Goal: Find specific page/section: Find specific page/section

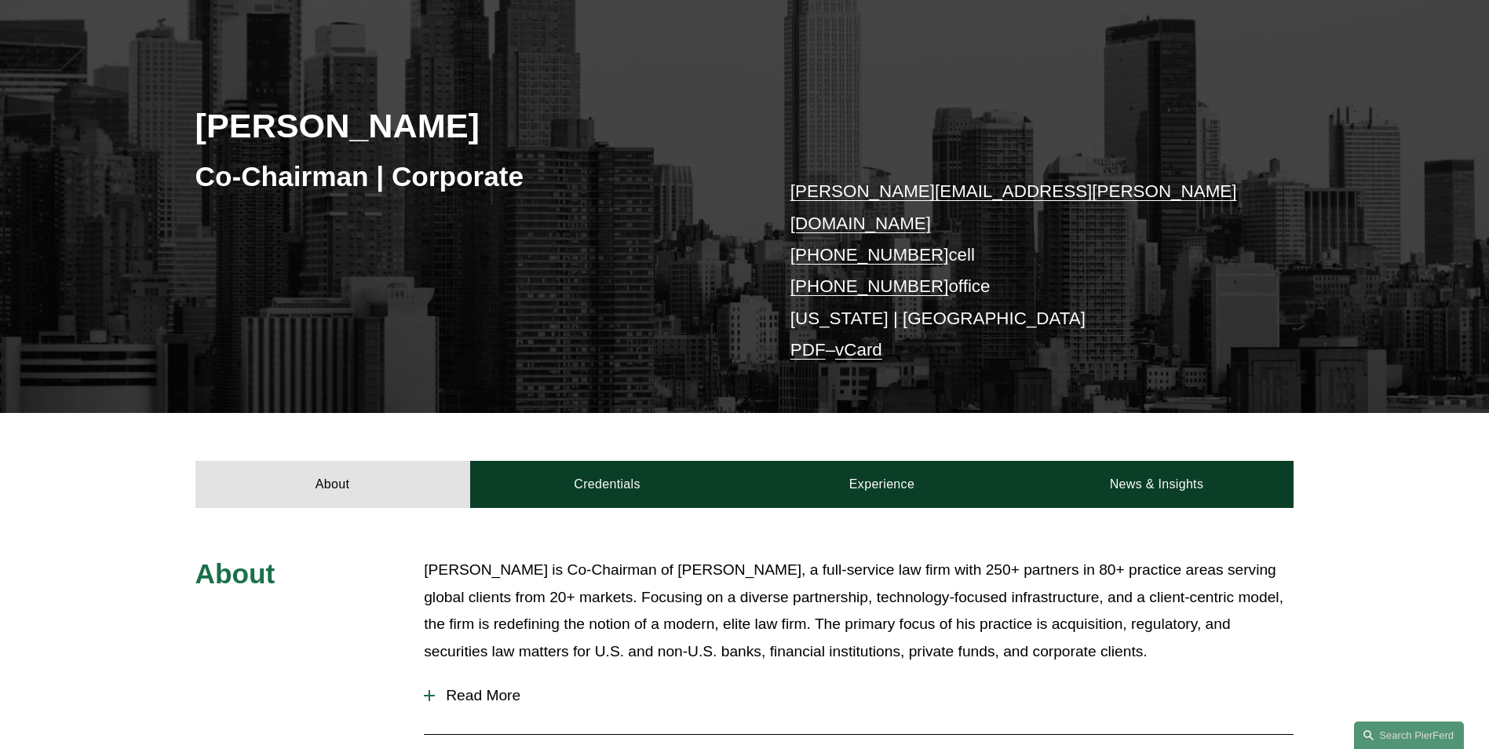
scroll to position [367, 0]
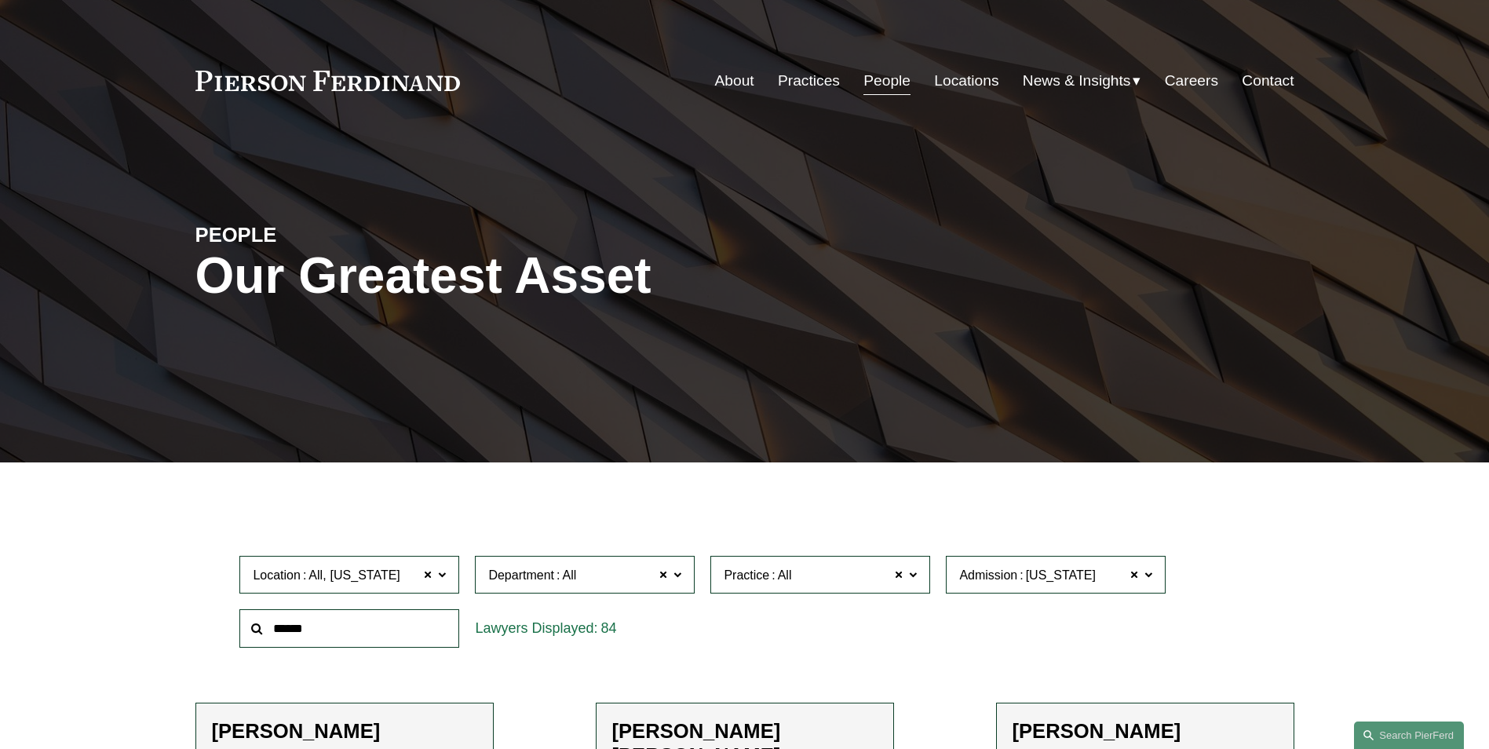
scroll to position [268, 0]
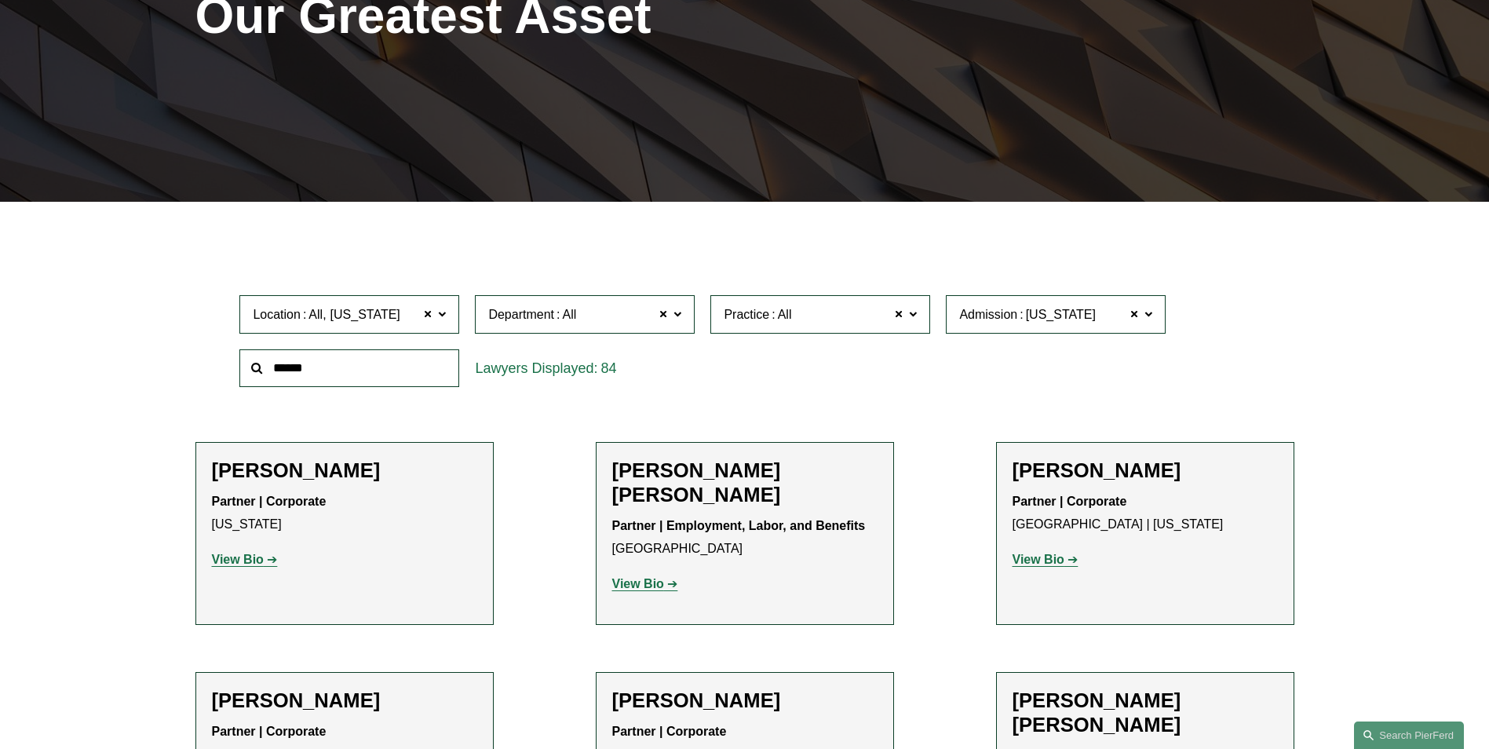
click at [312, 371] on input "text" at bounding box center [349, 368] width 220 height 38
type input "*********"
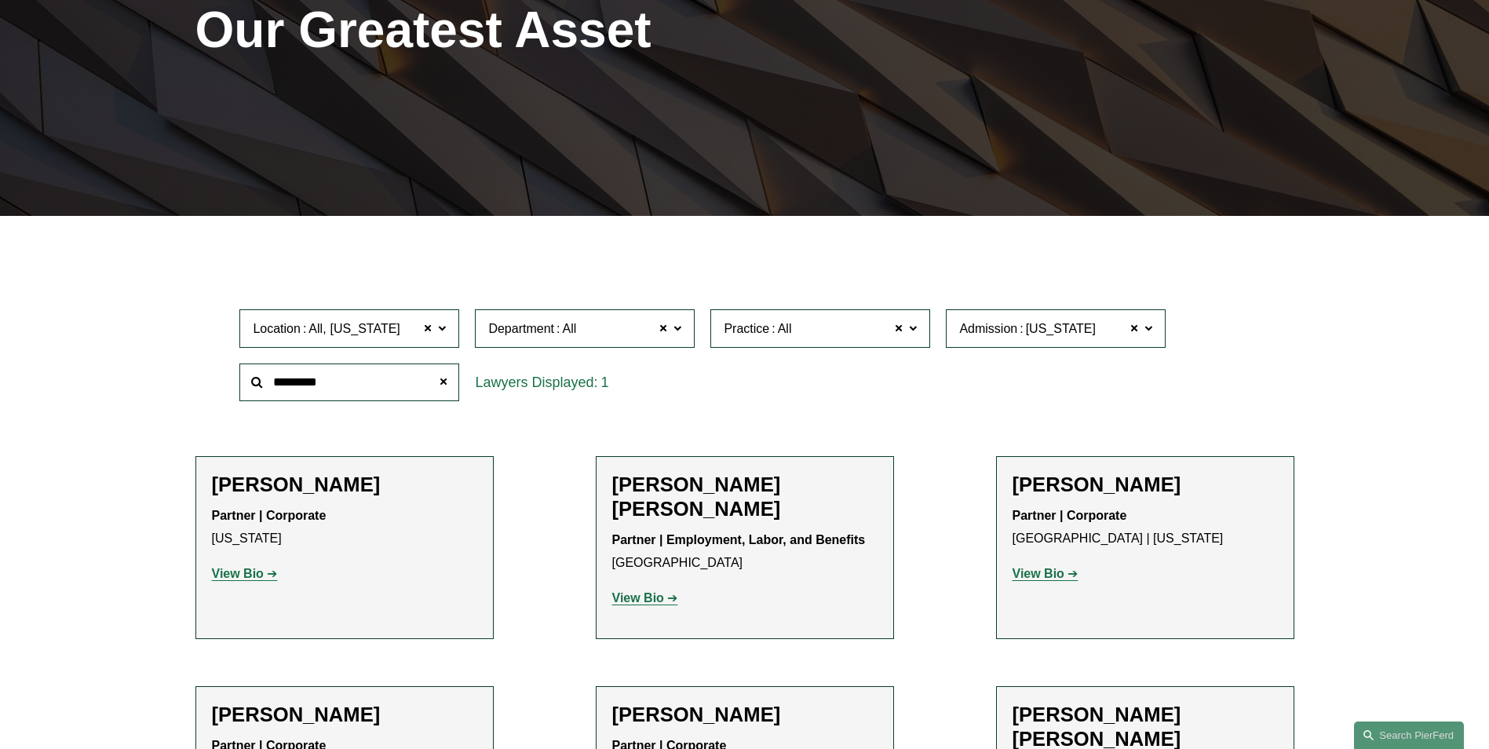
scroll to position [243, 0]
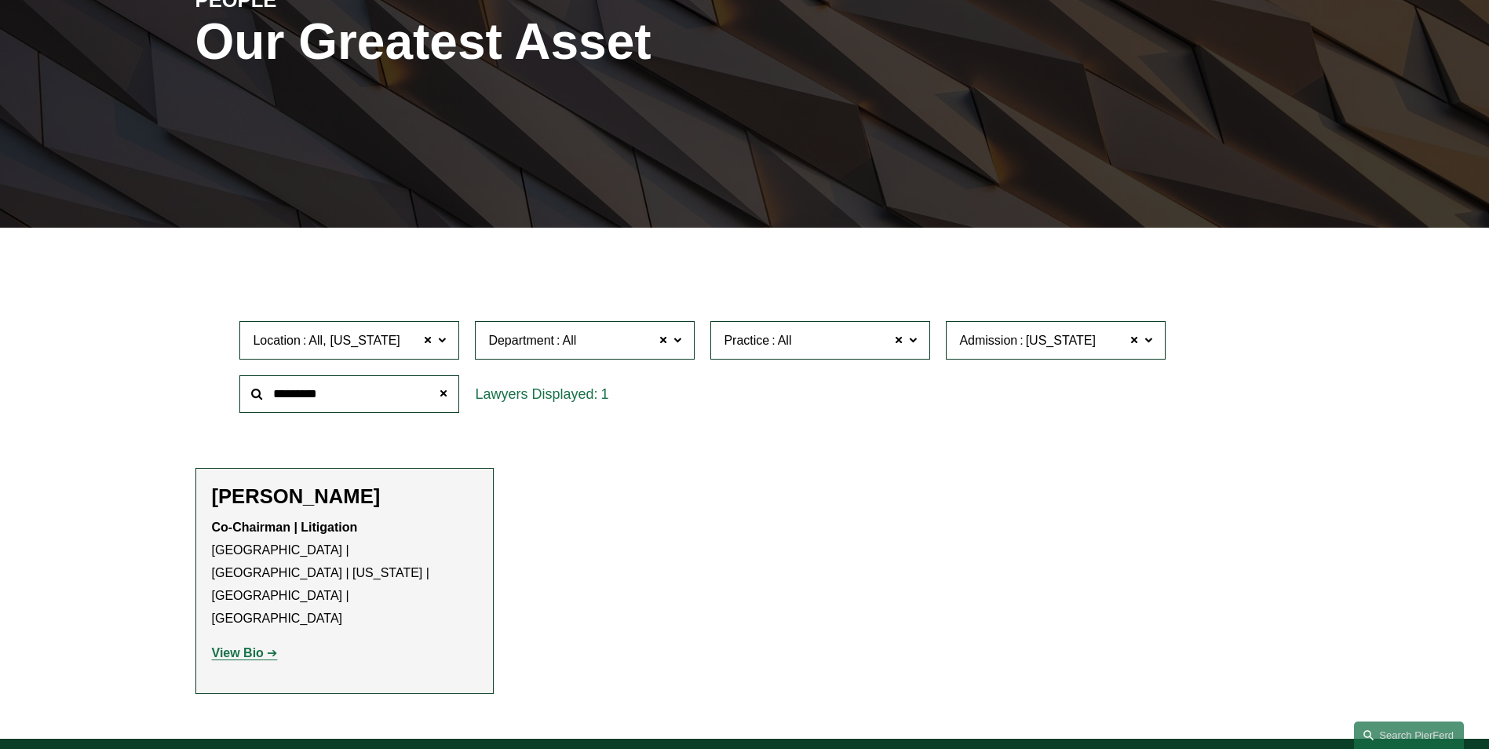
click at [345, 501] on h2 "Joel M. Ferdinand" at bounding box center [344, 496] width 265 height 24
click at [225, 646] on strong "View Bio" at bounding box center [238, 652] width 52 height 13
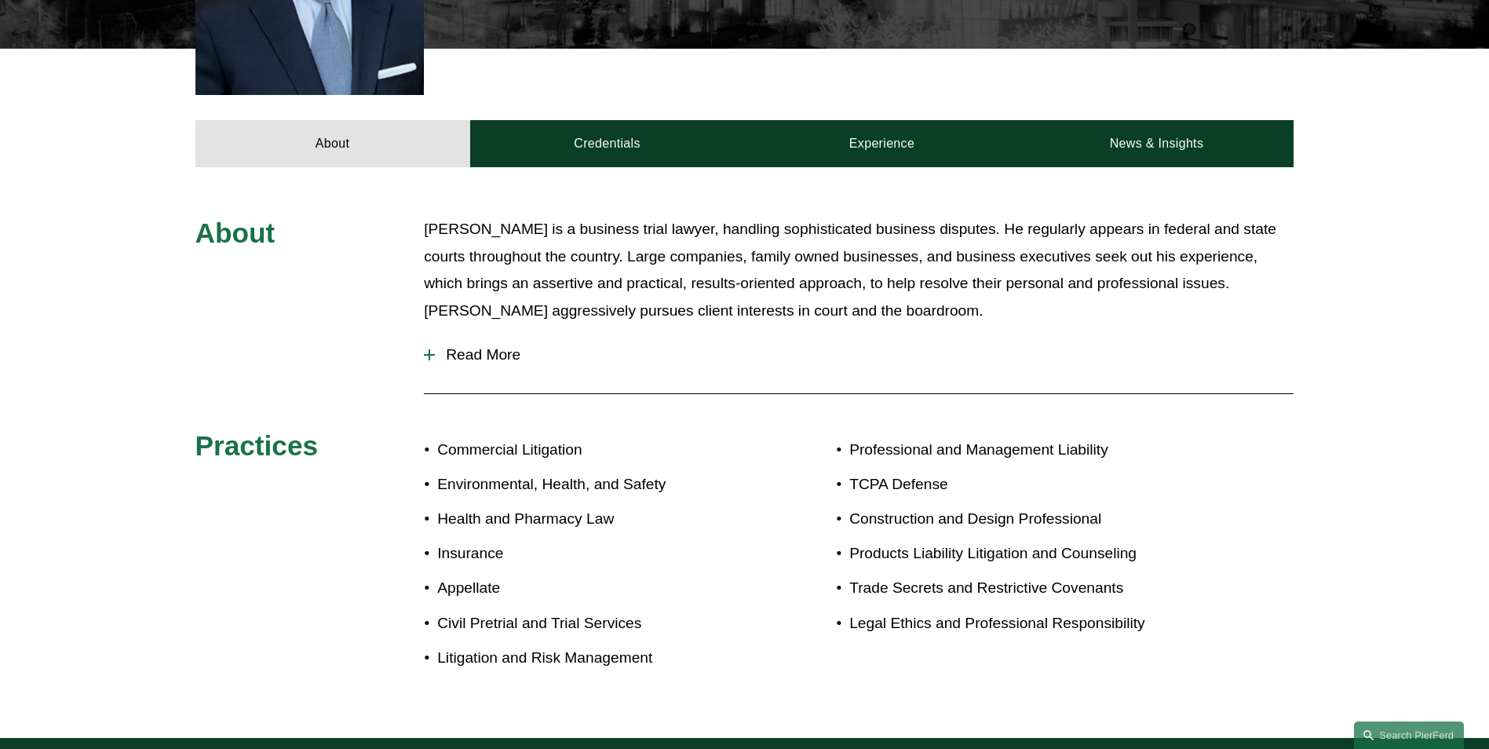
scroll to position [654, 0]
